Goal: Find specific page/section: Find specific page/section

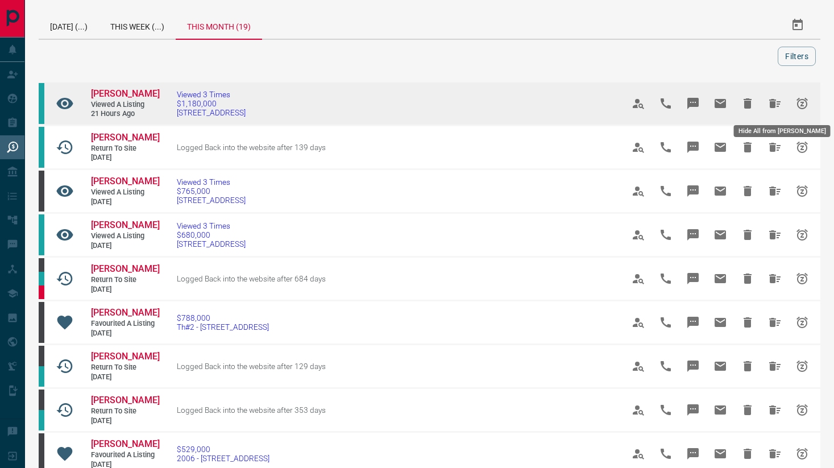
click at [774, 102] on icon "Hide All from Debbie Willis" at bounding box center [774, 103] width 11 height 9
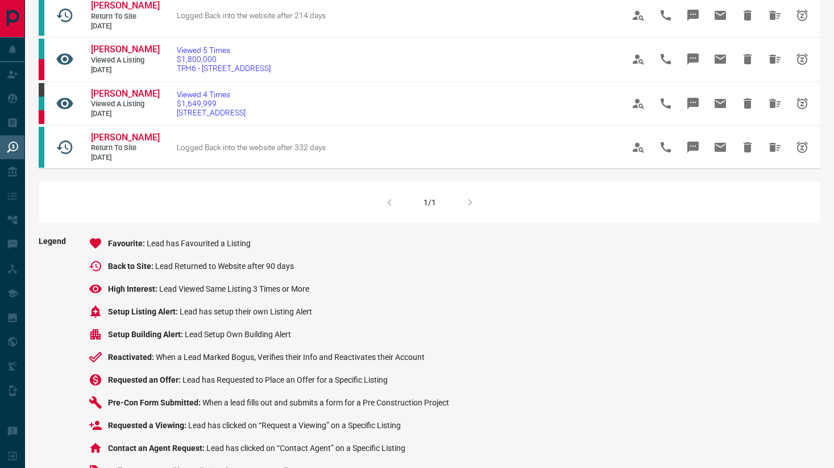
scroll to position [711, 0]
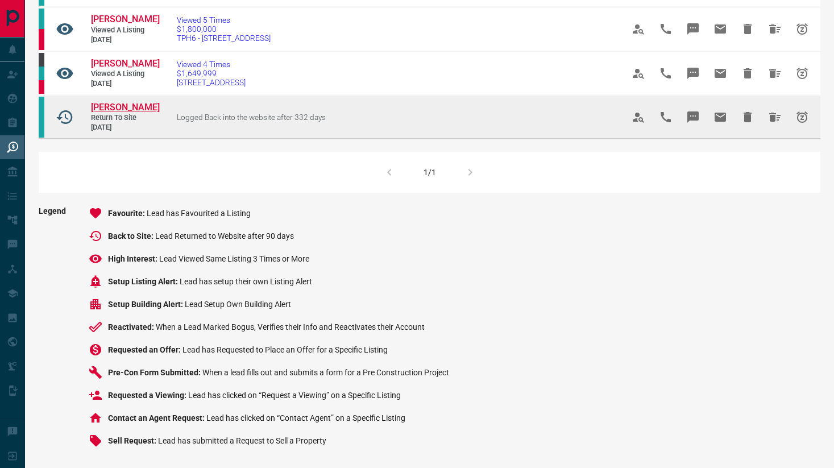
click at [129, 108] on span "[PERSON_NAME]" at bounding box center [125, 107] width 69 height 11
click at [772, 118] on icon "Hide All from Stephen Wong" at bounding box center [774, 117] width 11 height 9
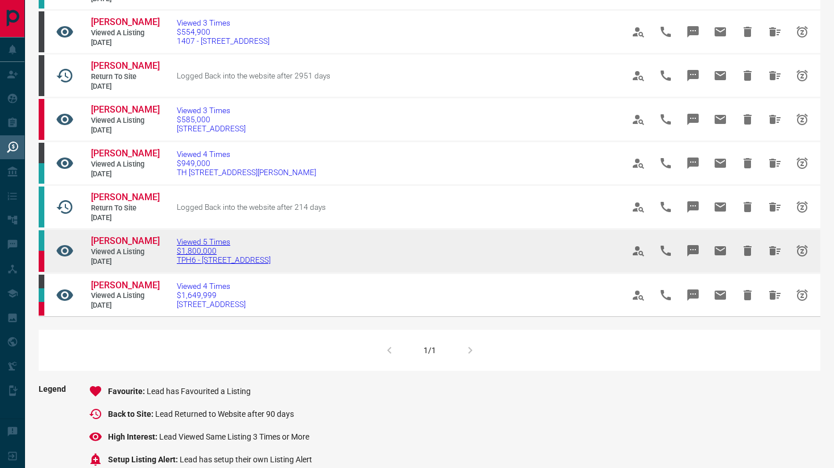
scroll to position [484, 0]
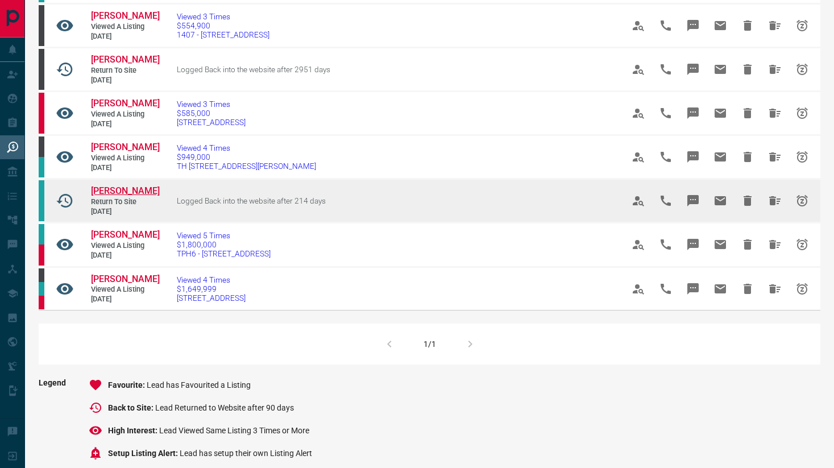
click at [115, 190] on span "[PERSON_NAME]" at bounding box center [125, 190] width 69 height 11
click at [768, 198] on icon "Hide All from Marsha Fouks" at bounding box center [775, 201] width 14 height 14
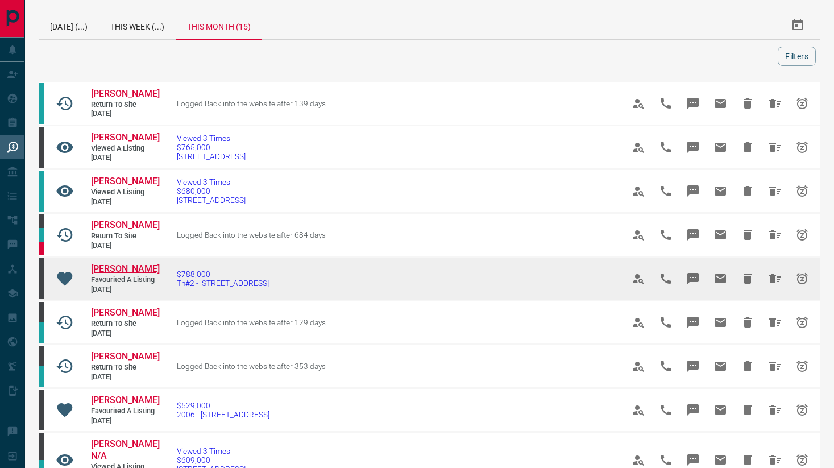
click at [124, 269] on span "[PERSON_NAME]" at bounding box center [125, 268] width 69 height 11
click at [766, 275] on button "Hide All from Dylan Viero" at bounding box center [774, 278] width 27 height 27
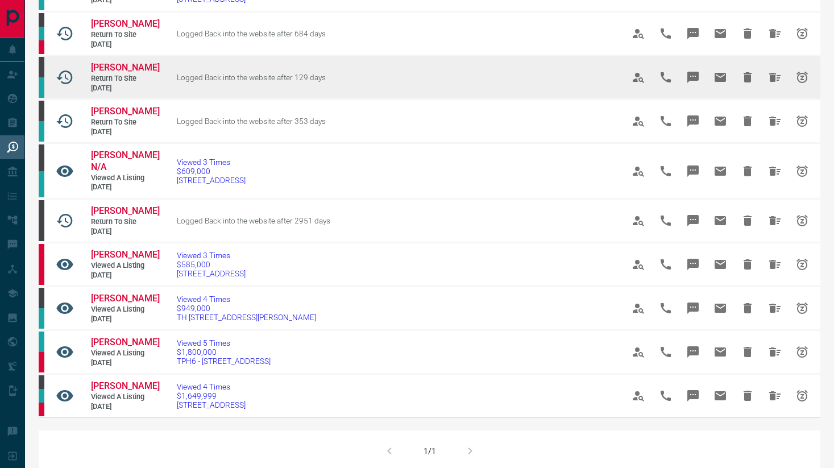
scroll to position [151, 0]
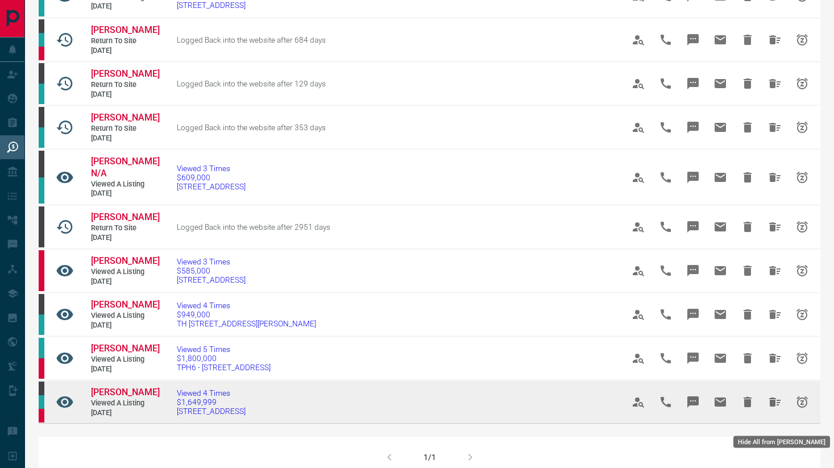
click at [767, 414] on button "Hide All from Karen Chong" at bounding box center [774, 401] width 27 height 27
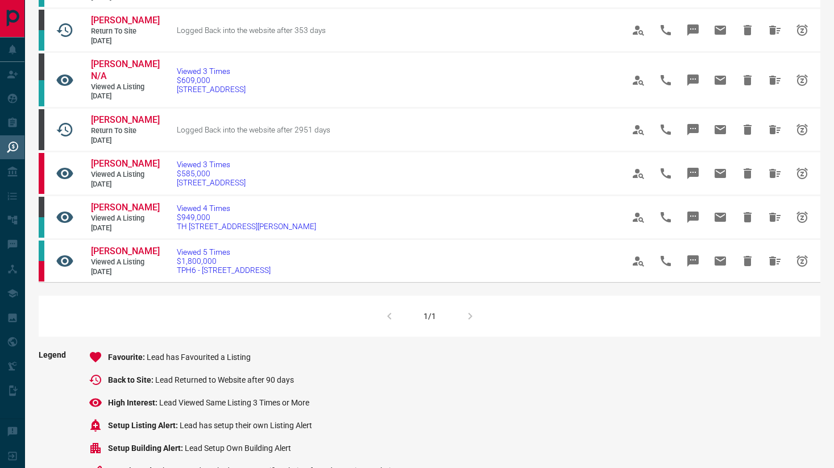
scroll to position [246, 0]
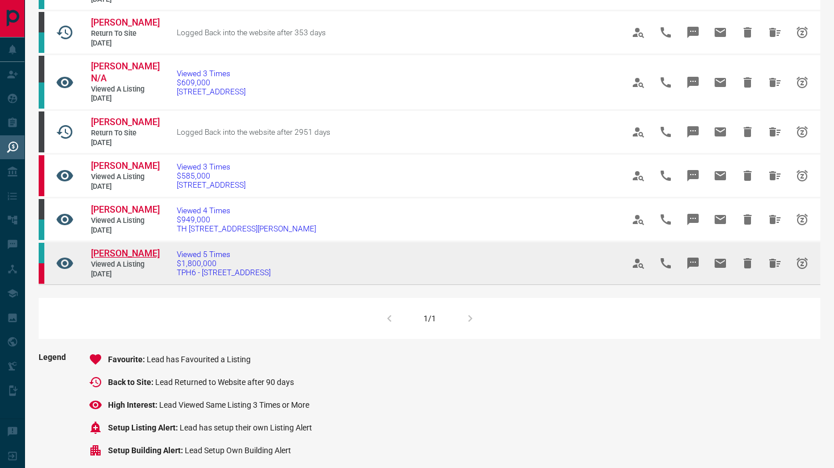
click at [128, 259] on span "[PERSON_NAME]" at bounding box center [125, 253] width 69 height 11
click at [777, 270] on icon "Hide All from Dinaz Dadyburjor" at bounding box center [775, 263] width 14 height 14
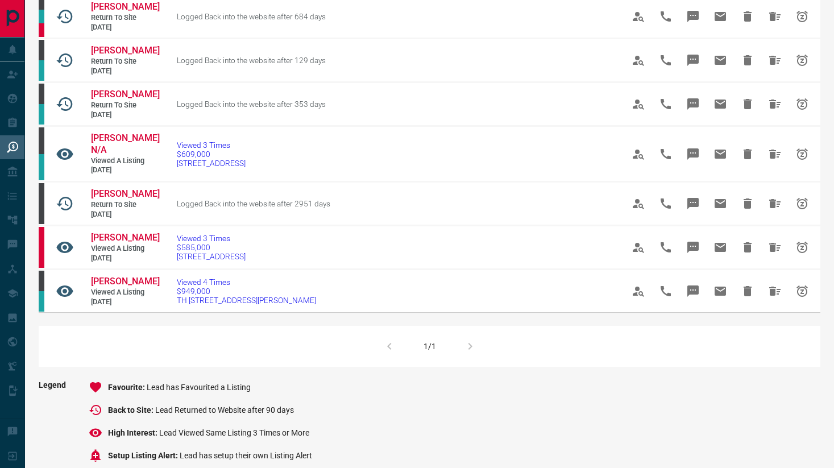
scroll to position [0, 0]
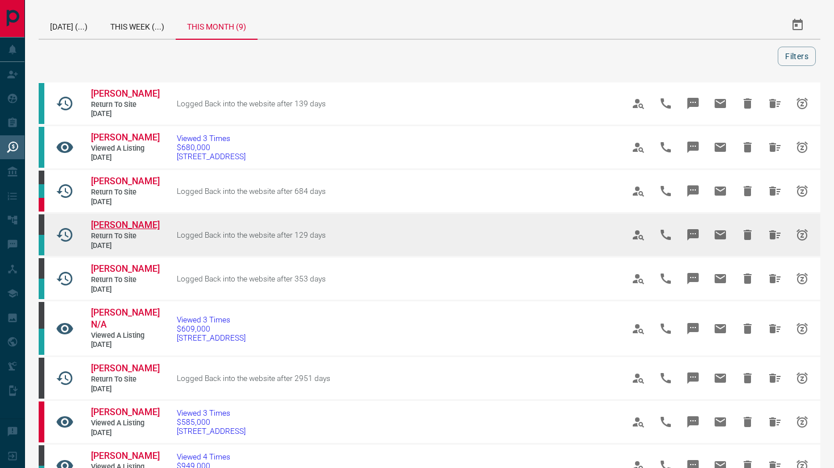
click at [141, 223] on span "[PERSON_NAME]" at bounding box center [125, 224] width 69 height 11
click at [770, 238] on icon "Hide All from Madalina Paul" at bounding box center [774, 234] width 11 height 9
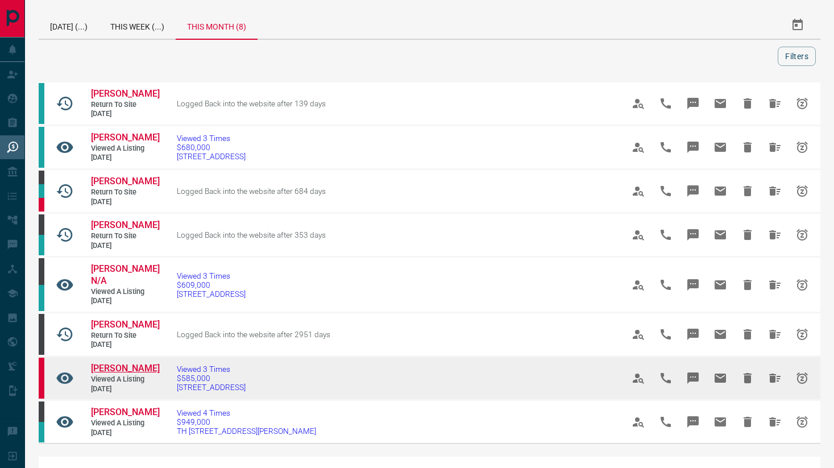
click at [115, 367] on span "[PERSON_NAME]" at bounding box center [125, 368] width 69 height 11
click at [769, 371] on icon "Hide All from Debbie Smalwood" at bounding box center [775, 378] width 14 height 14
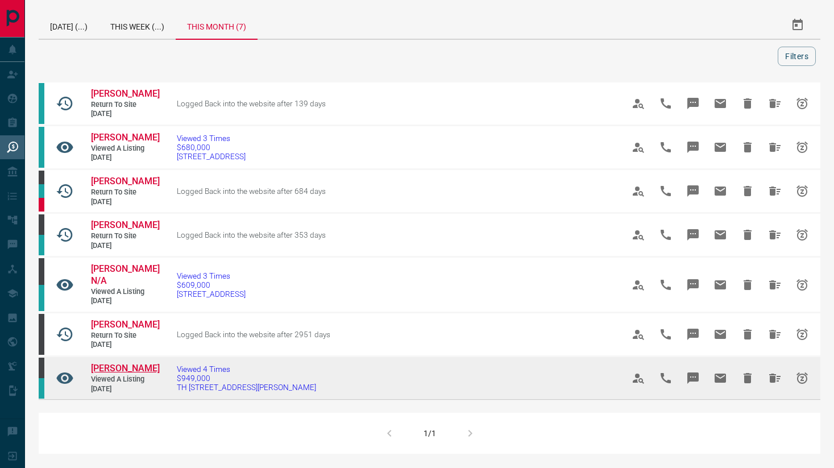
click at [119, 363] on span "[PERSON_NAME]" at bounding box center [125, 368] width 69 height 11
click at [769, 371] on icon "Hide All from Andrea Holmes" at bounding box center [775, 378] width 14 height 14
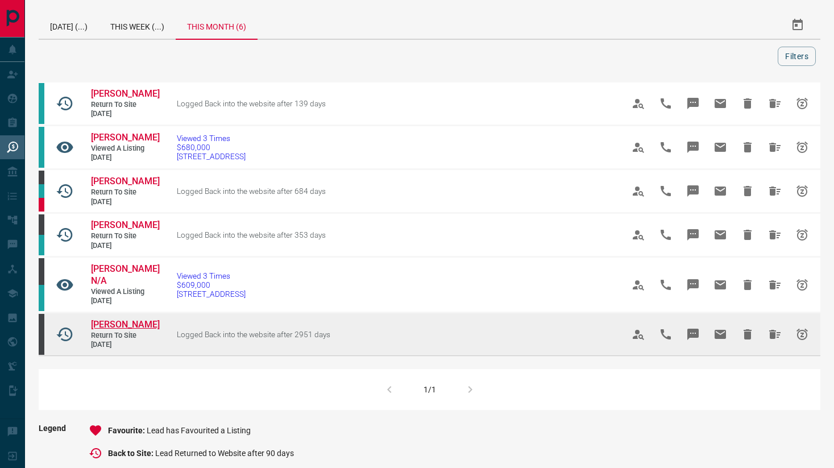
click at [114, 319] on span "[PERSON_NAME]" at bounding box center [125, 324] width 69 height 11
click at [775, 330] on icon "Hide All from Serena Riese" at bounding box center [774, 334] width 11 height 9
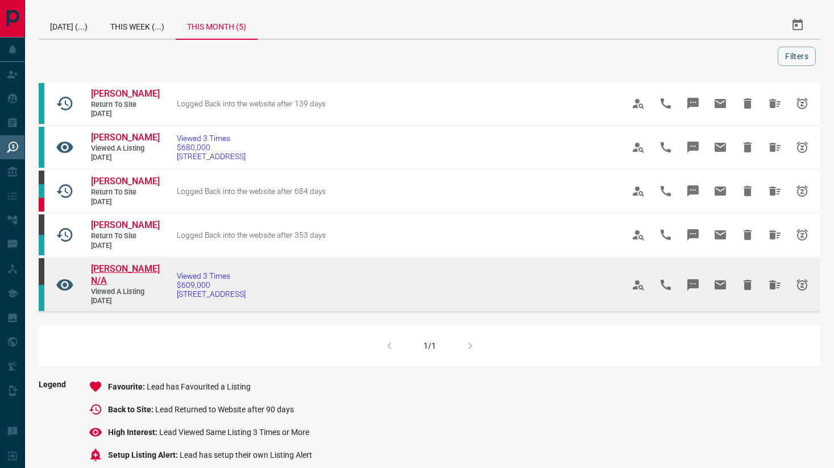
click at [126, 271] on span "[PERSON_NAME] N/A" at bounding box center [125, 274] width 69 height 23
click at [779, 280] on icon "Hide All from Alexandra N/A" at bounding box center [774, 284] width 11 height 9
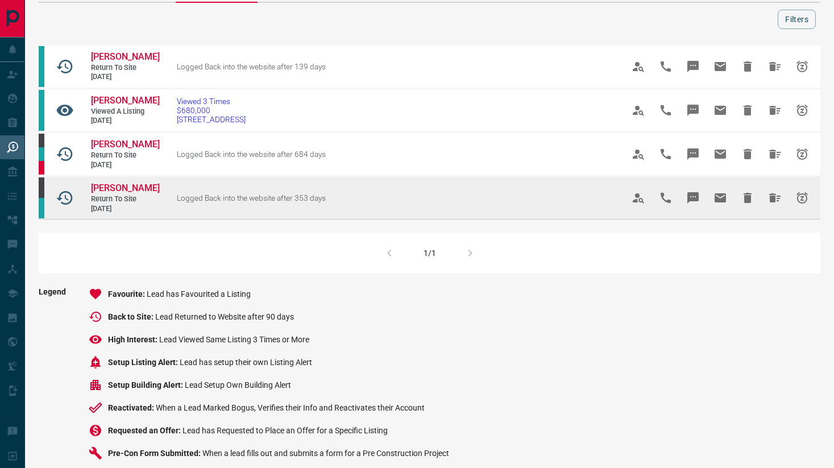
scroll to position [42, 0]
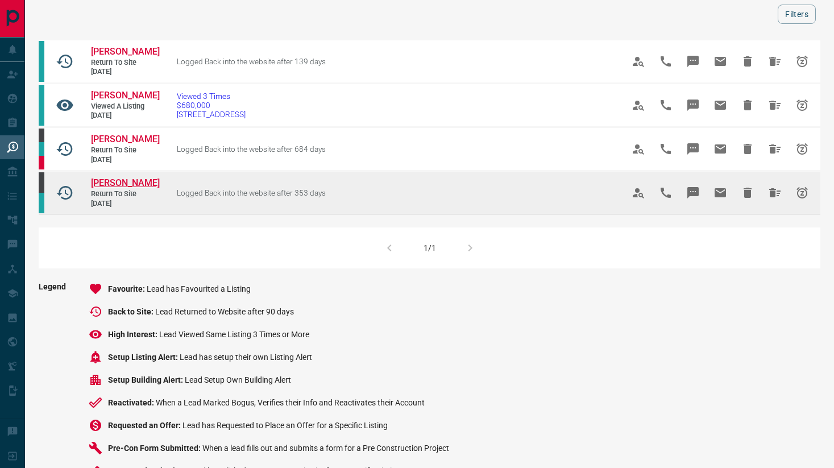
click at [103, 185] on span "[PERSON_NAME]" at bounding box center [125, 182] width 69 height 11
click at [769, 196] on icon "Hide All from Eric Dolan" at bounding box center [775, 193] width 14 height 14
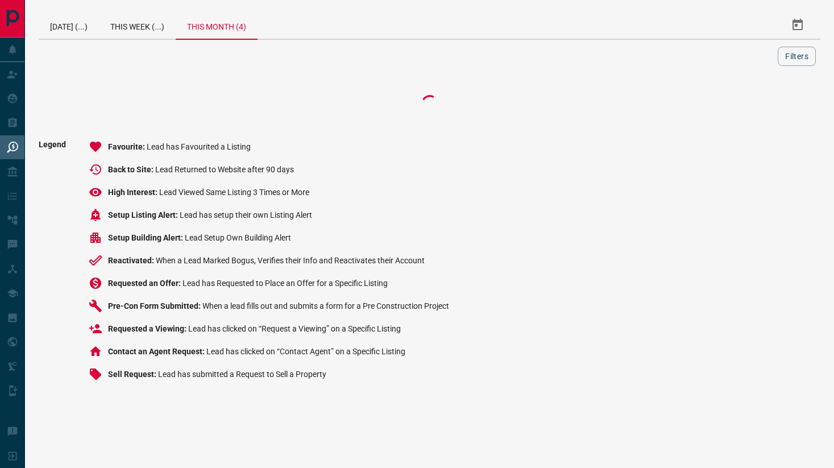
scroll to position [0, 0]
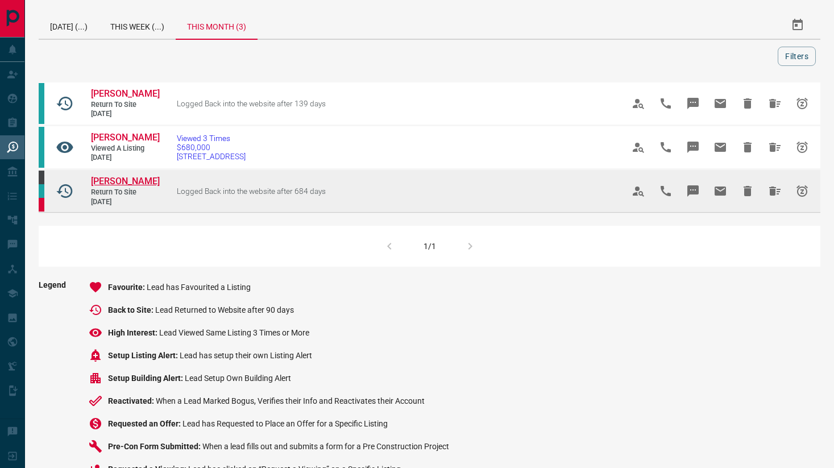
click at [120, 181] on span "[PERSON_NAME]" at bounding box center [125, 181] width 69 height 11
click at [773, 187] on icon "Hide All from Brittany Bristow" at bounding box center [774, 190] width 11 height 9
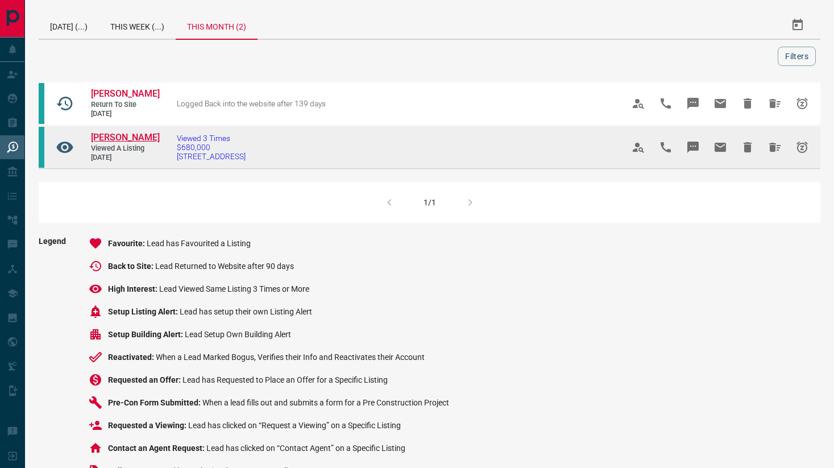
click at [139, 139] on span "[PERSON_NAME]" at bounding box center [125, 137] width 69 height 11
click at [774, 147] on icon "Hide All from Horacio Coronel" at bounding box center [774, 147] width 11 height 9
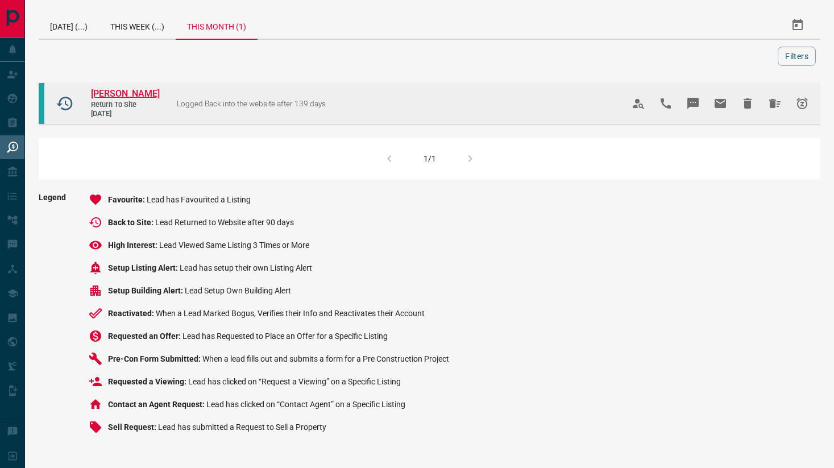
click at [106, 94] on span "[PERSON_NAME]" at bounding box center [125, 93] width 69 height 11
click at [778, 106] on icon "Hide All from Zahra Jamal" at bounding box center [774, 103] width 11 height 9
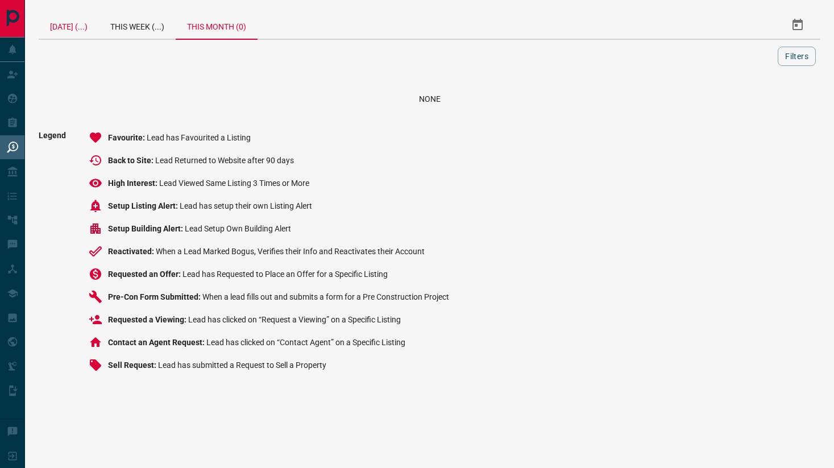
click at [89, 21] on div "[DATE] (...)" at bounding box center [69, 24] width 60 height 27
